Goal: Task Accomplishment & Management: Manage account settings

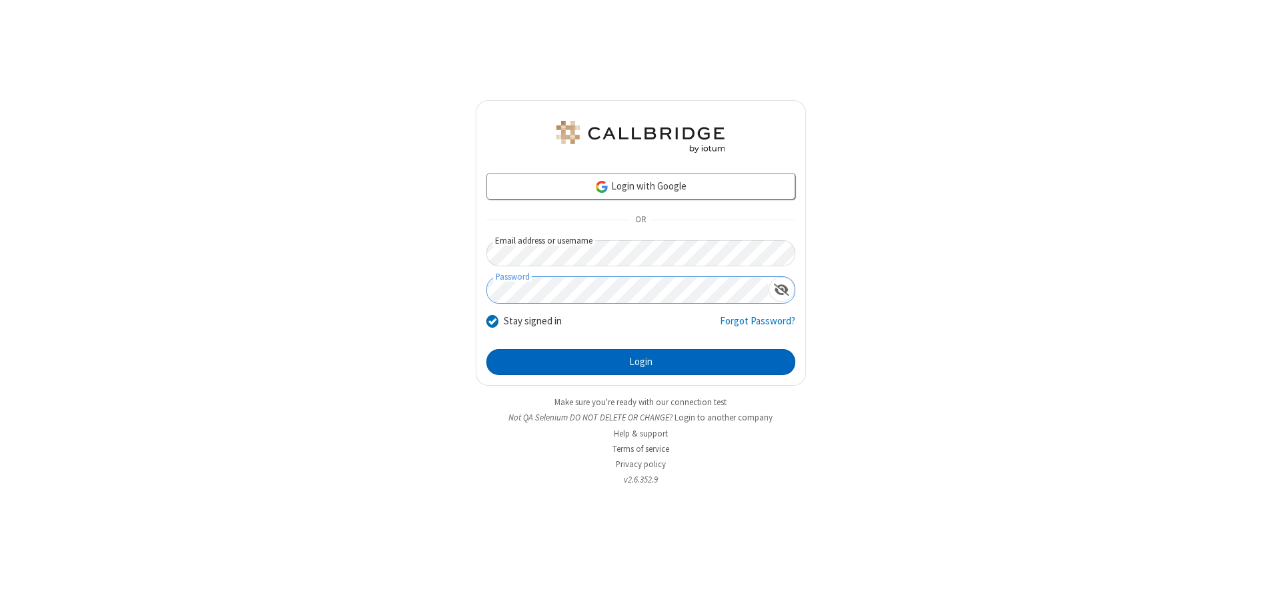
click at [641, 362] on button "Login" at bounding box center [640, 362] width 309 height 27
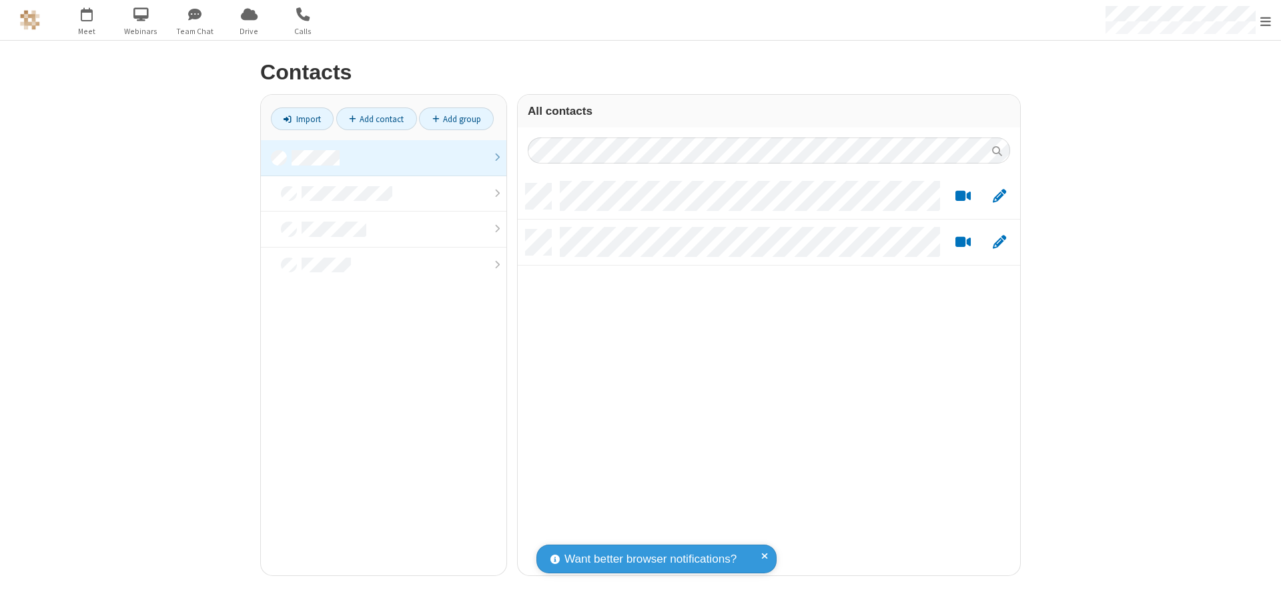
scroll to position [392, 492]
click at [384, 157] on link at bounding box center [384, 158] width 246 height 36
click at [376, 119] on link "Add contact" at bounding box center [376, 118] width 81 height 23
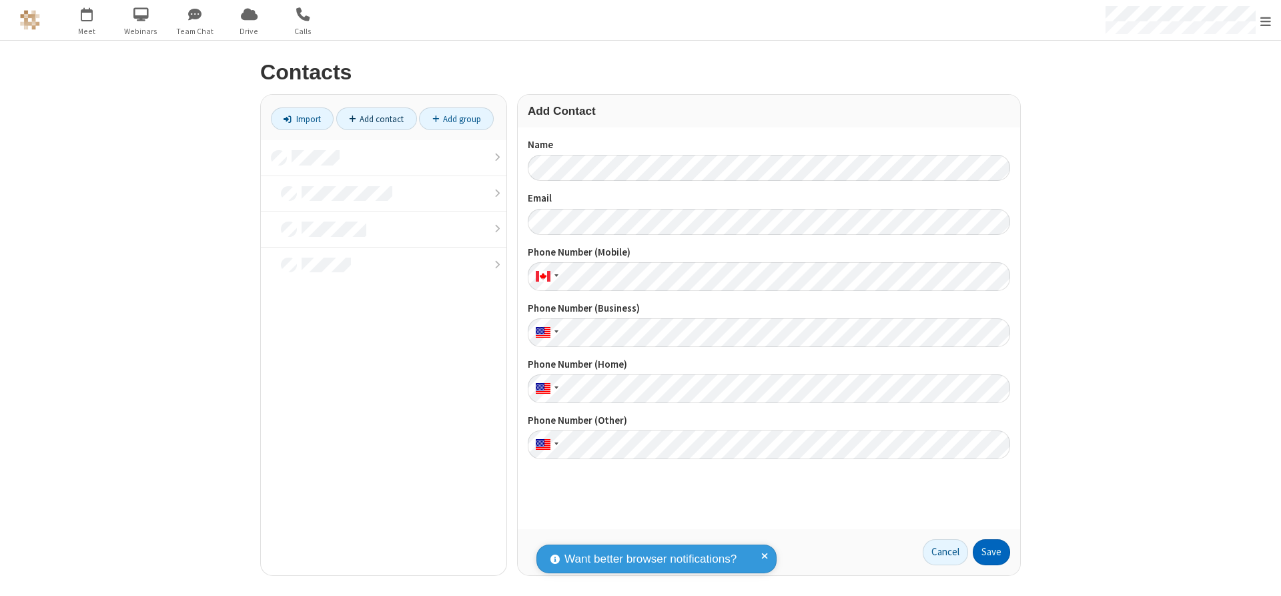
click at [991, 552] on button "Save" at bounding box center [991, 552] width 37 height 27
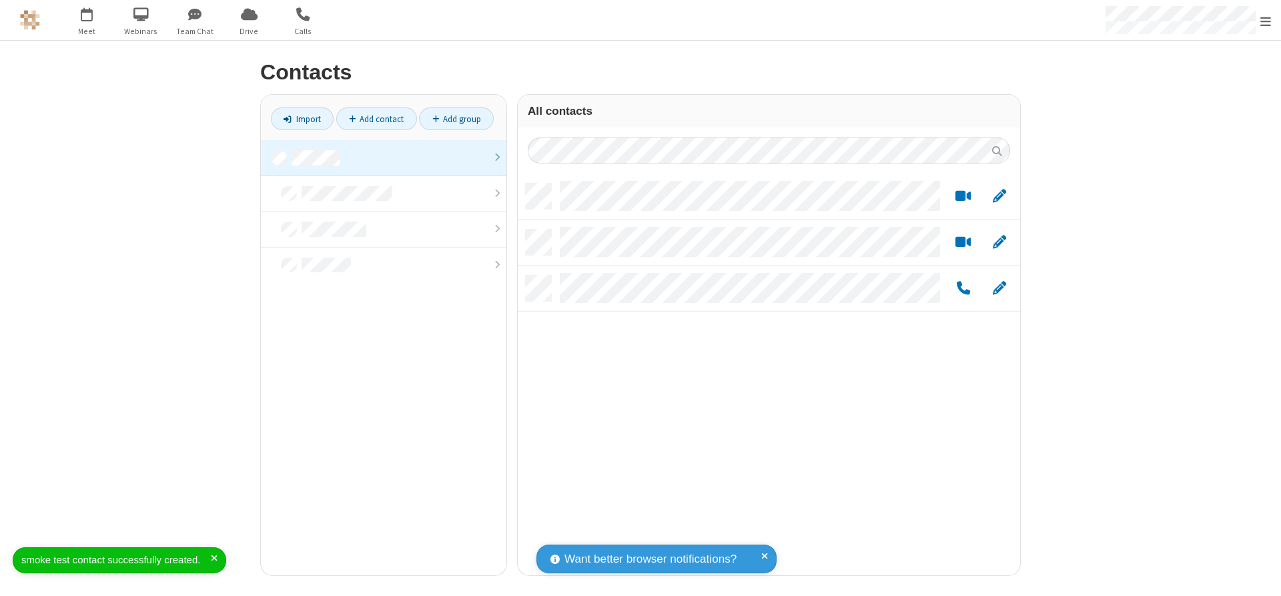
scroll to position [392, 492]
click at [376, 119] on link "Add contact" at bounding box center [376, 118] width 81 height 23
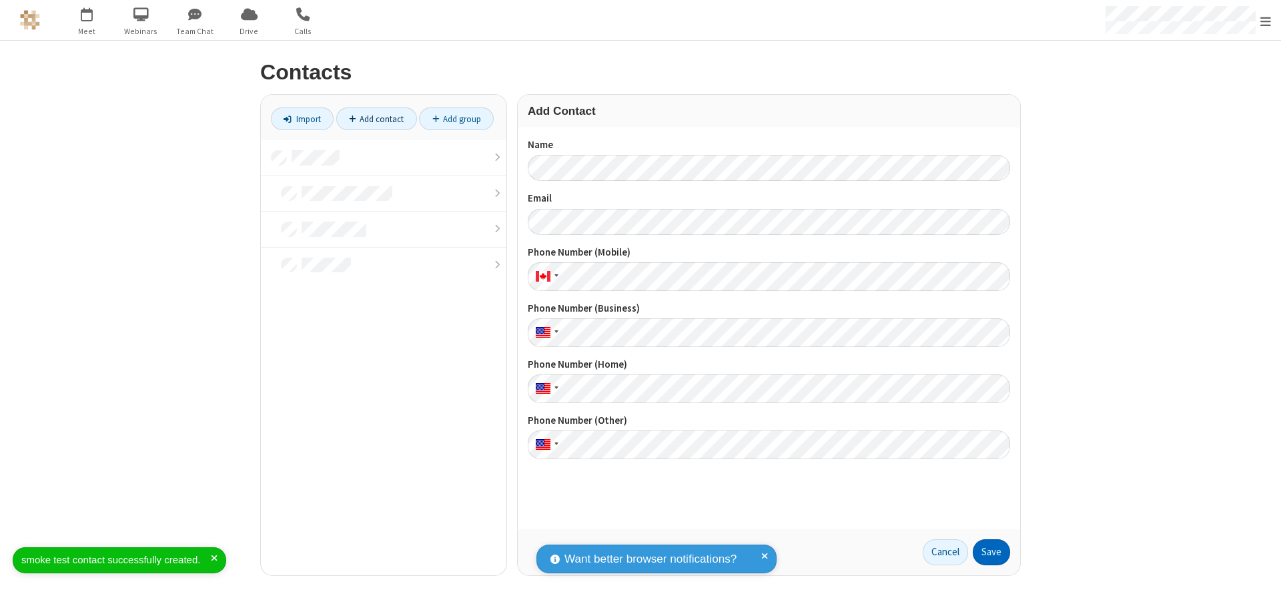
click at [991, 552] on button "Save" at bounding box center [991, 552] width 37 height 27
